Goal: Information Seeking & Learning: Learn about a topic

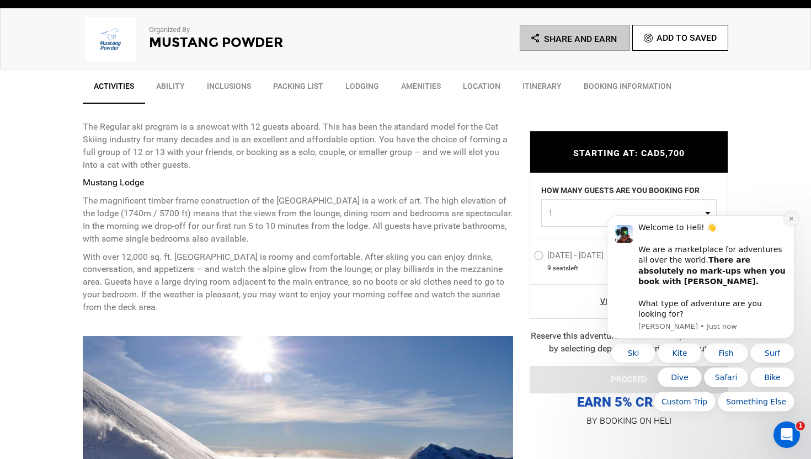
click at [789, 222] on icon "Dismiss notification" at bounding box center [791, 219] width 6 height 6
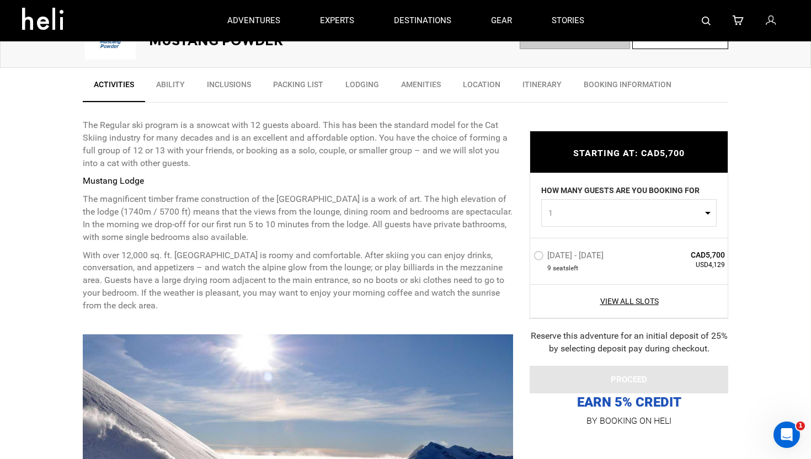
scroll to position [290, 0]
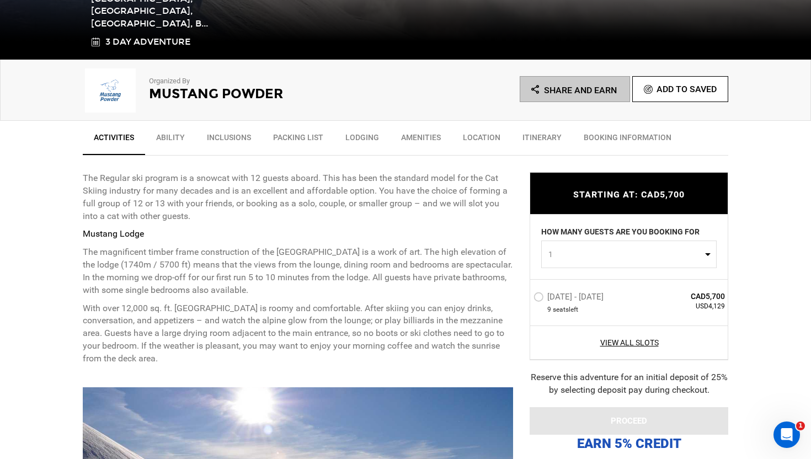
scroll to position [352, 0]
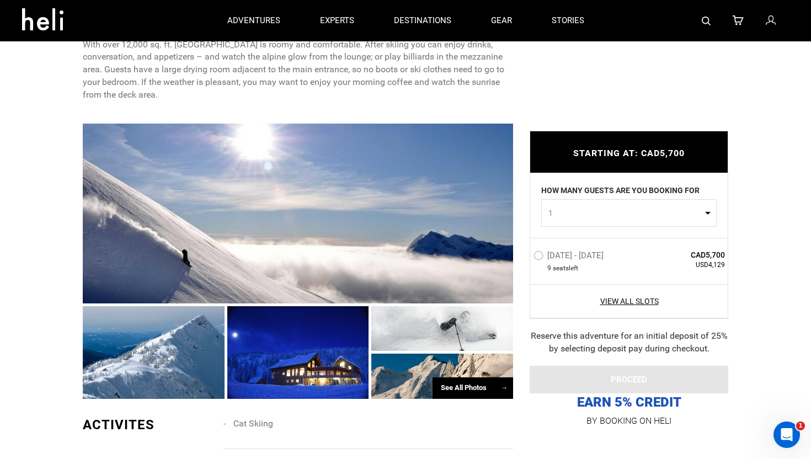
scroll to position [578, 0]
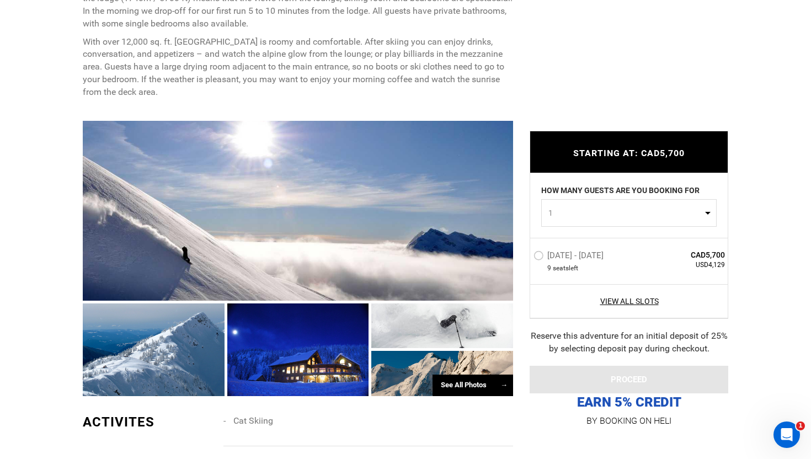
click at [301, 224] on div at bounding box center [298, 211] width 430 height 180
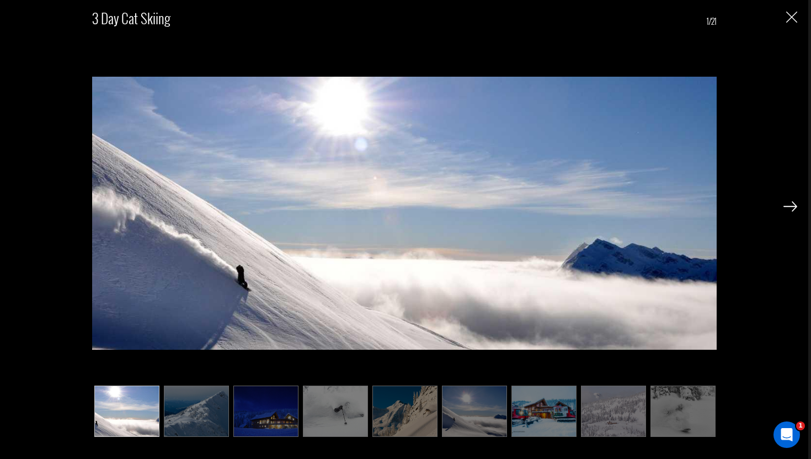
click at [789, 204] on img at bounding box center [790, 206] width 14 height 10
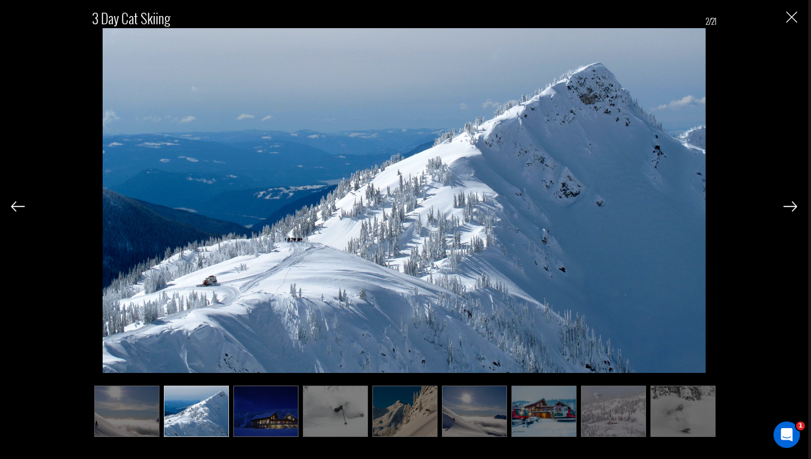
click at [789, 204] on img at bounding box center [790, 206] width 14 height 10
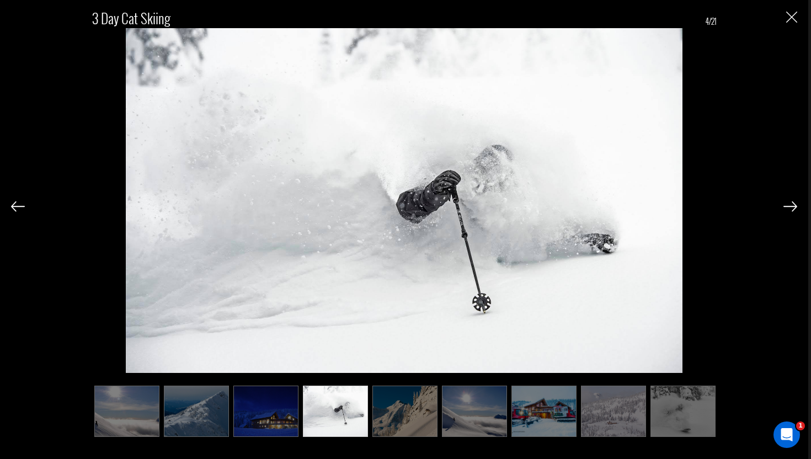
click at [789, 204] on img at bounding box center [790, 206] width 14 height 10
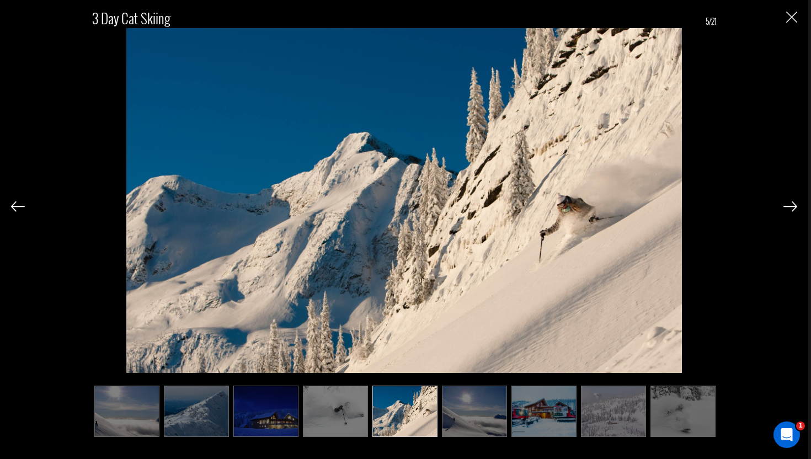
click at [789, 204] on img at bounding box center [790, 206] width 14 height 10
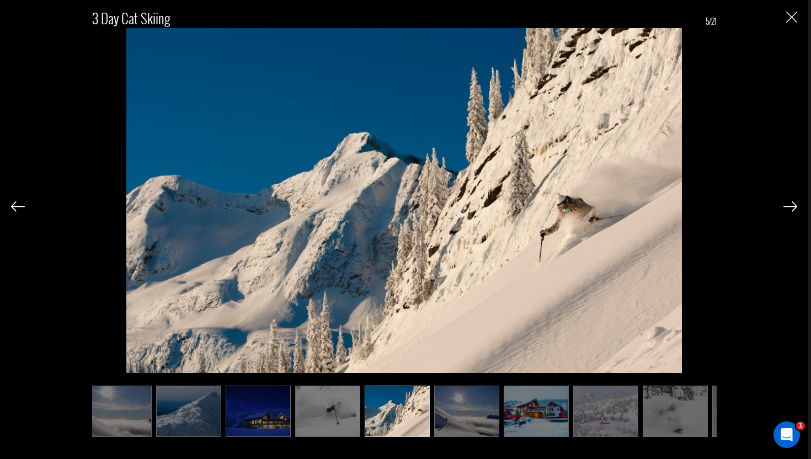
click at [789, 204] on img at bounding box center [790, 206] width 14 height 10
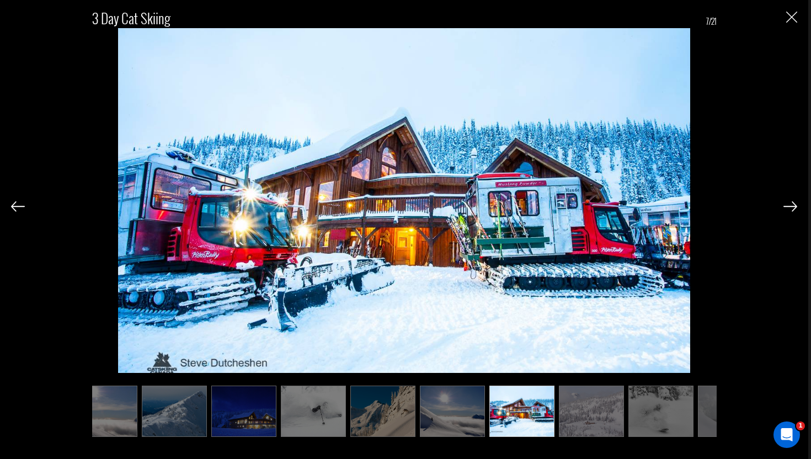
click at [789, 204] on img at bounding box center [790, 206] width 14 height 10
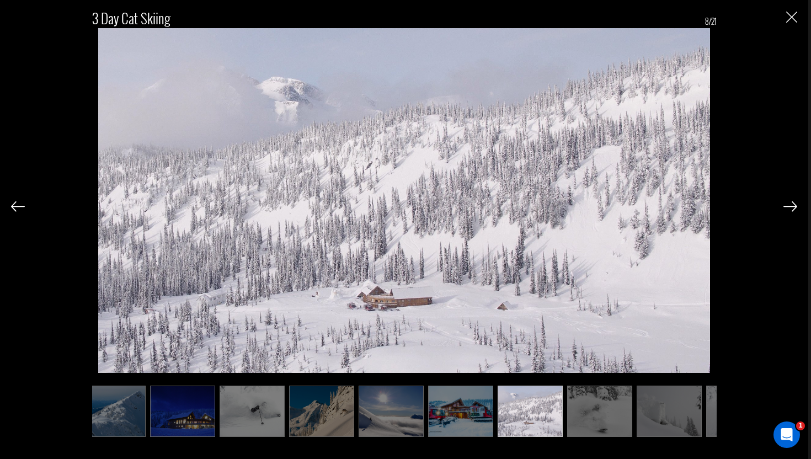
scroll to position [0, 84]
click at [794, 15] on img "Close" at bounding box center [791, 17] width 11 height 11
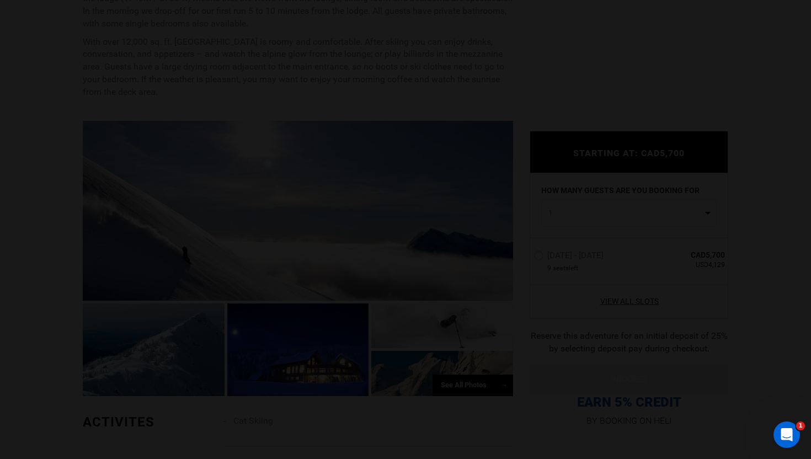
scroll to position [0, 0]
